Goal: Information Seeking & Learning: Learn about a topic

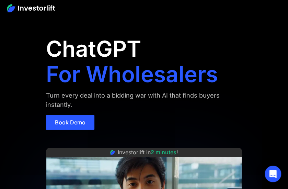
click at [194, 52] on div "ChatGPT For Wholesalers Turn every deal into a bidding war with AI that finds b…" at bounding box center [144, 86] width 196 height 111
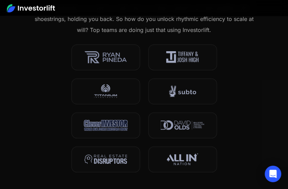
scroll to position [357, 0]
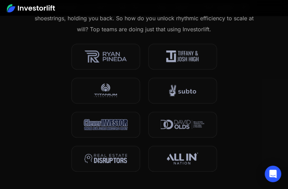
click at [229, 88] on div at bounding box center [144, 108] width 230 height 128
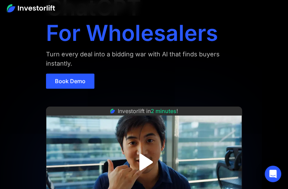
scroll to position [0, 0]
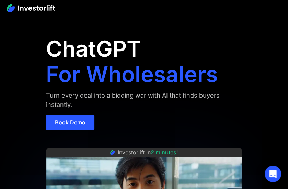
click at [37, 5] on img at bounding box center [31, 8] width 48 height 8
click at [35, 97] on aside "ChatGPT For Wholesalers Turn every deal into a bidding war with AI that finds b…" at bounding box center [144, 173] width 288 height 305
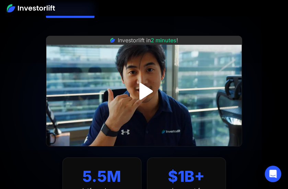
scroll to position [137, 0]
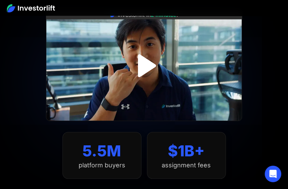
click at [152, 65] on img "open lightbox" at bounding box center [143, 65] width 41 height 41
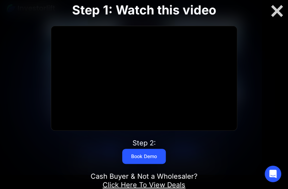
click at [38, 107] on div "Step 1: Watch this video Click for sound @keyframes VOLUME_SMALL_WAVE_FLASH { 0…" at bounding box center [144, 94] width 230 height 228
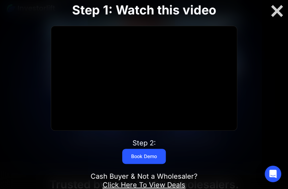
scroll to position [178, 0]
click at [41, 149] on div "Step 1: Watch this video Click for sound @keyframes VOLUME_SMALL_WAVE_FLASH { 0…" at bounding box center [144, 94] width 230 height 228
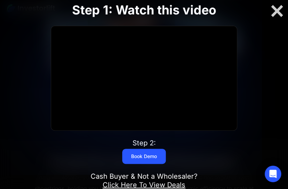
scroll to position [0, 0]
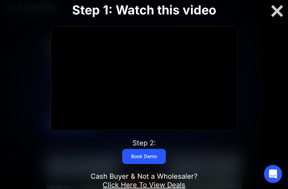
click at [270, 177] on div "Open Intercom Messenger" at bounding box center [273, 174] width 18 height 18
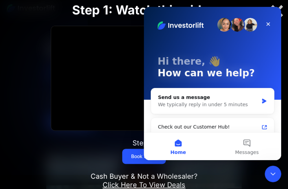
click at [269, 178] on div "Close Intercom Messenger" at bounding box center [272, 173] width 16 height 16
